Goal: Book appointment/travel/reservation

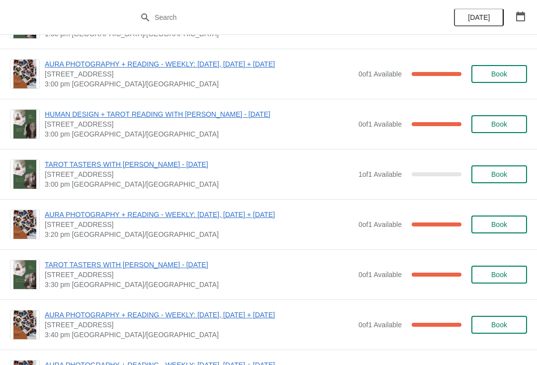
scroll to position [837, 0]
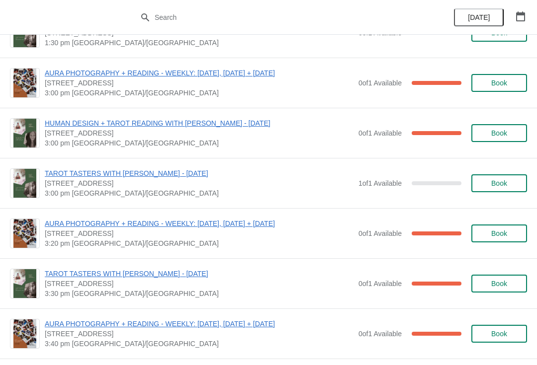
click at [491, 183] on span "Book" at bounding box center [499, 183] width 16 height 8
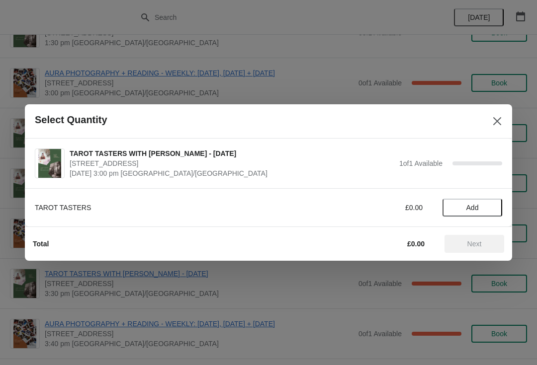
click at [479, 213] on button "Add" at bounding box center [472, 208] width 60 height 18
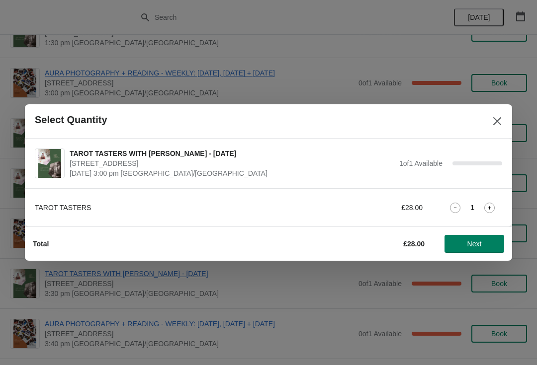
click at [477, 247] on span "Next" at bounding box center [474, 244] width 14 height 8
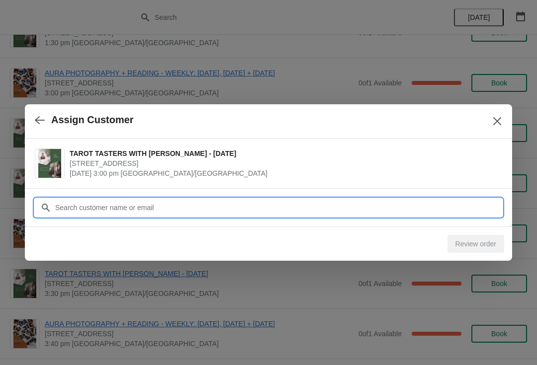
click at [172, 209] on input "Customer" at bounding box center [278, 208] width 447 height 18
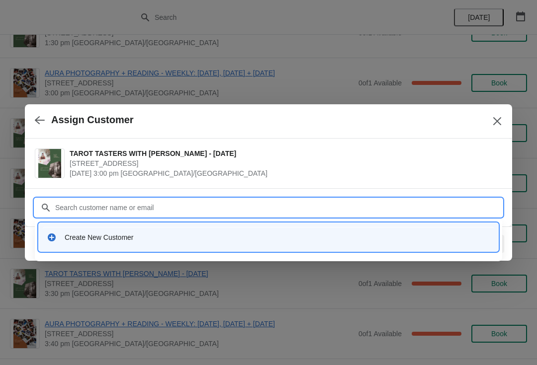
click at [56, 238] on icon at bounding box center [52, 238] width 10 height 10
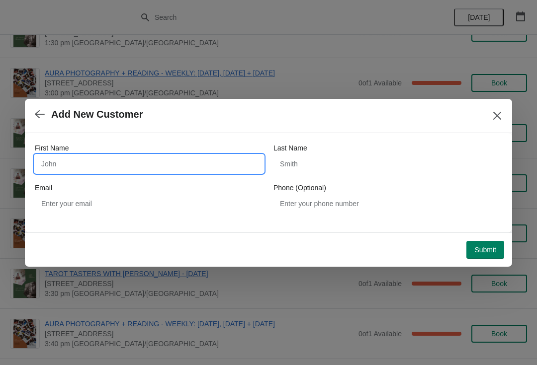
click at [116, 167] on input "First Name" at bounding box center [149, 164] width 229 height 18
type input "[PERSON_NAME]"
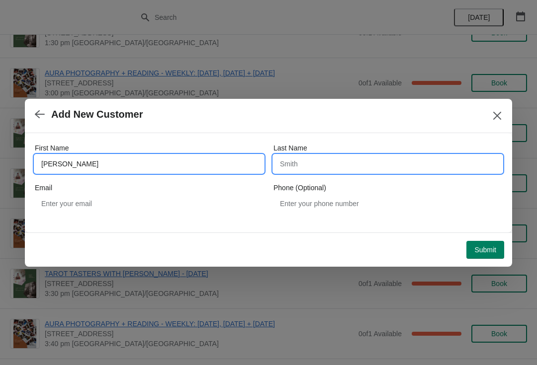
click at [317, 159] on input "Last Name" at bounding box center [387, 164] width 229 height 18
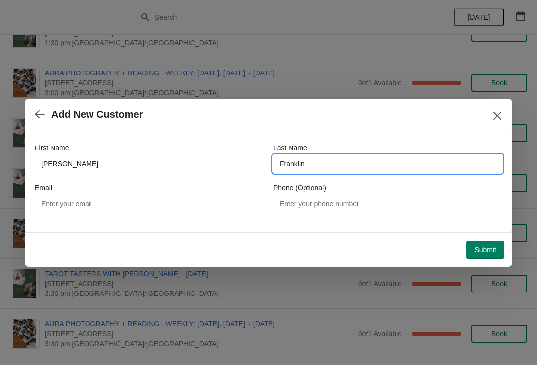
type input "Franklin"
click at [146, 192] on div "Email" at bounding box center [149, 188] width 229 height 10
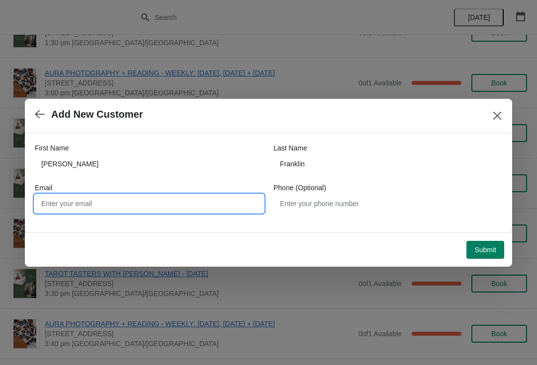
click at [178, 197] on input "Email" at bounding box center [149, 204] width 229 height 18
type input "[EMAIL_ADDRESS][DOMAIN_NAME]"
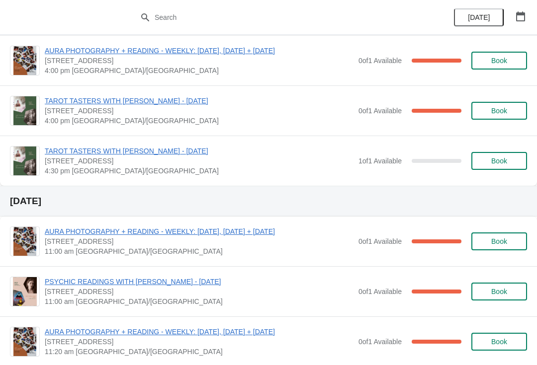
scroll to position [1161, 0]
